Goal: Obtain resource: Download file/media

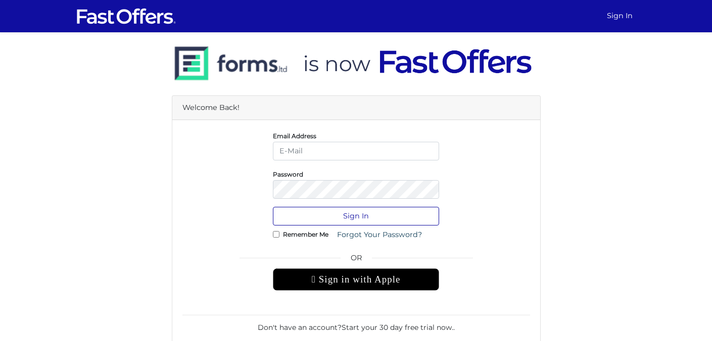
type input "MagyYoussab@gmail.com"
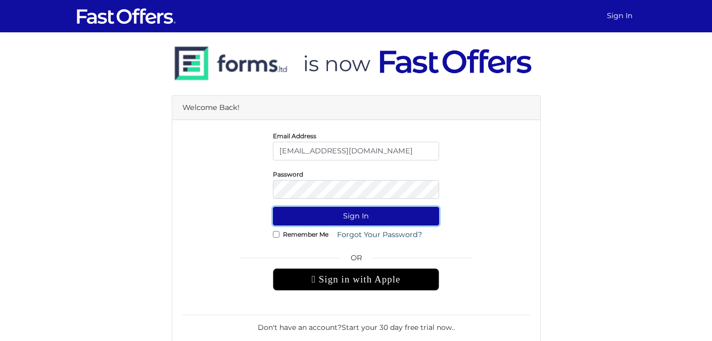
click at [359, 217] on button "Sign In" at bounding box center [356, 216] width 166 height 19
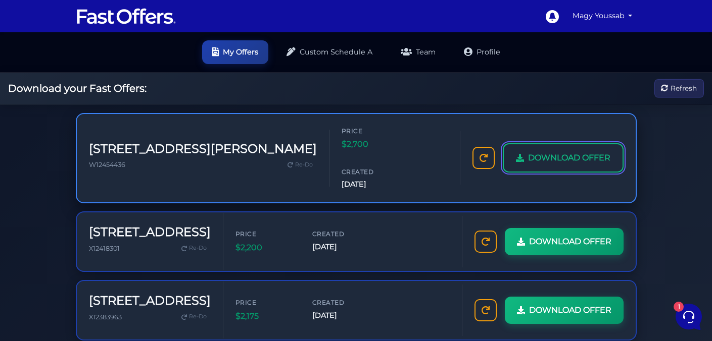
click at [550, 152] on span "DOWNLOAD OFFER" at bounding box center [569, 158] width 82 height 13
